Goal: Communication & Community: Answer question/provide support

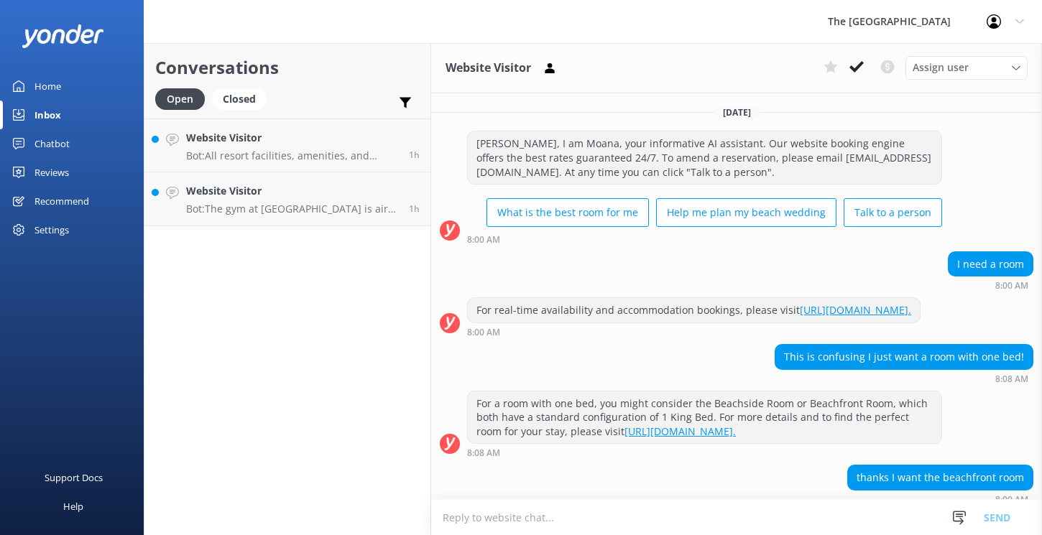
scroll to position [117, 0]
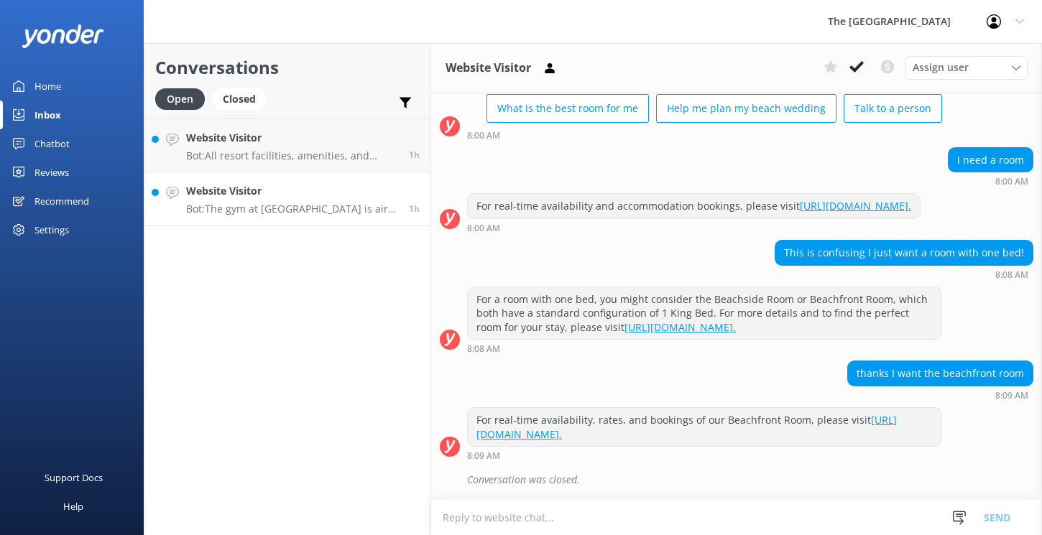
click at [306, 193] on h4 "Website Visitor" at bounding box center [292, 191] width 212 height 16
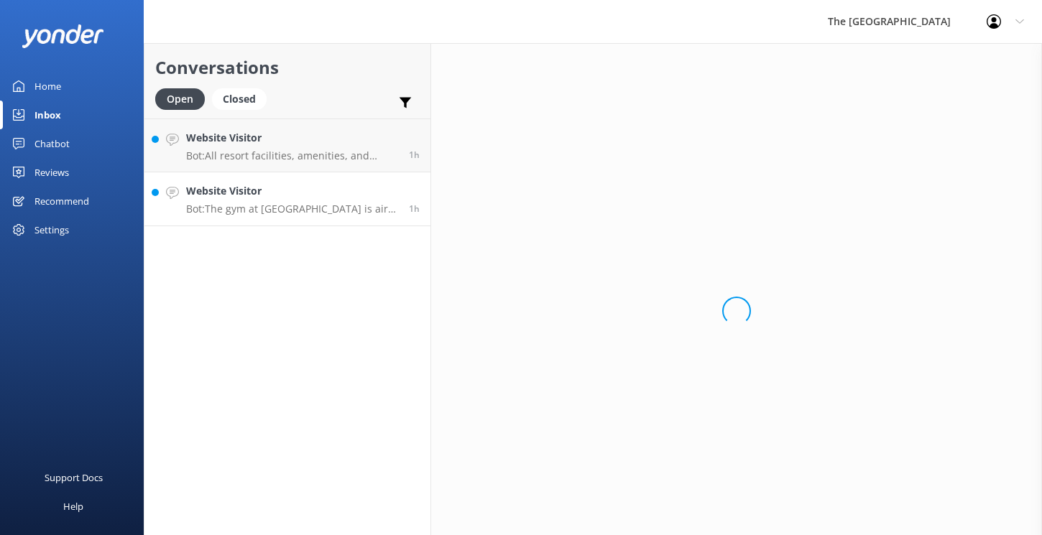
click at [306, 193] on h4 "Website Visitor" at bounding box center [292, 191] width 212 height 16
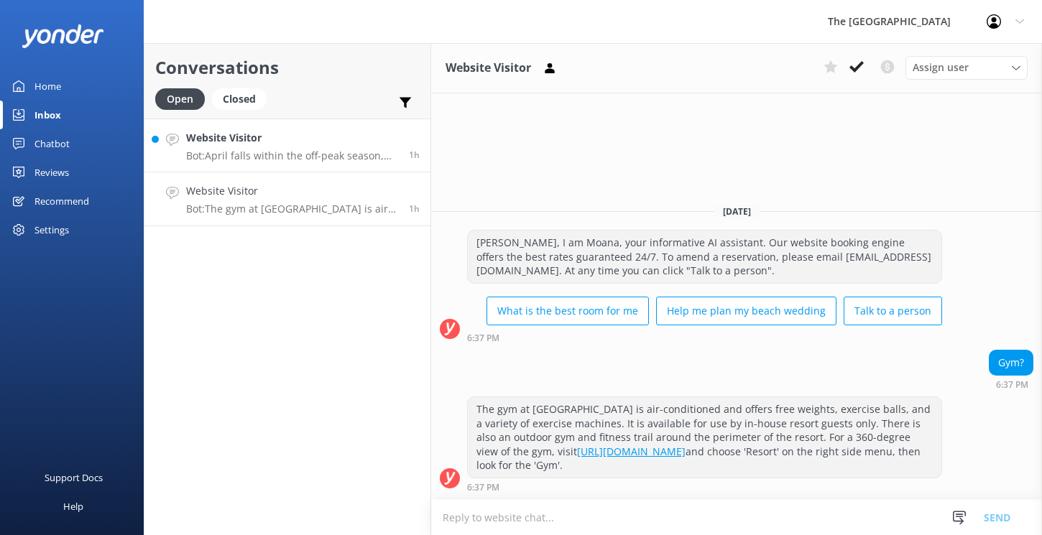
click at [313, 142] on h4 "Website Visitor" at bounding box center [292, 138] width 212 height 16
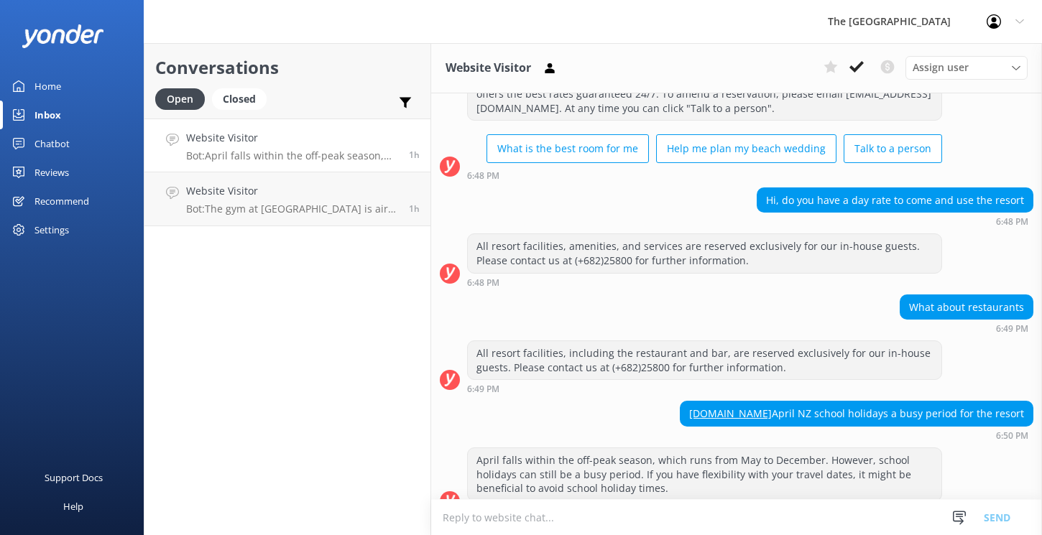
scroll to position [448, 0]
